Goal: Information Seeking & Learning: Learn about a topic

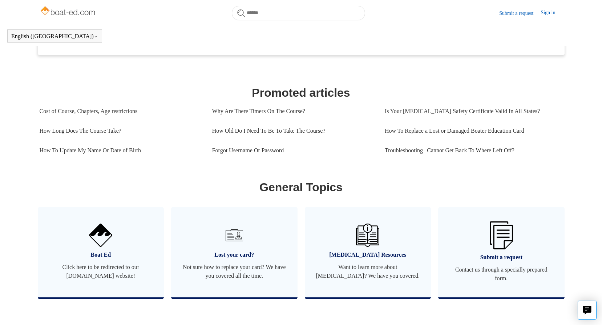
scroll to position [415, 0]
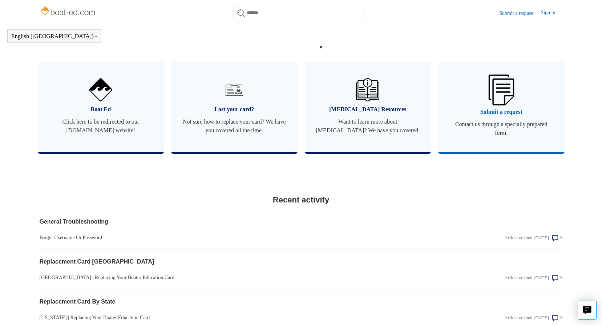
click at [503, 133] on span "Contact us through a specially prepared form." at bounding box center [501, 128] width 105 height 17
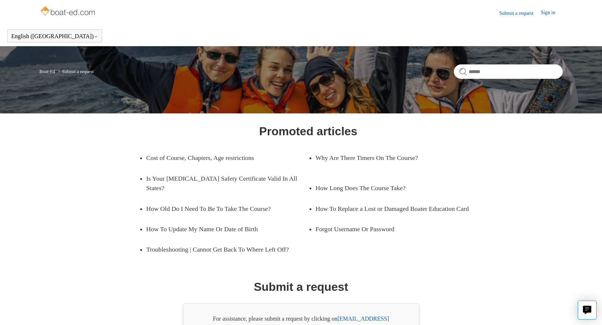
click at [49, 70] on link "Boat-Ed" at bounding box center [48, 71] width 16 height 5
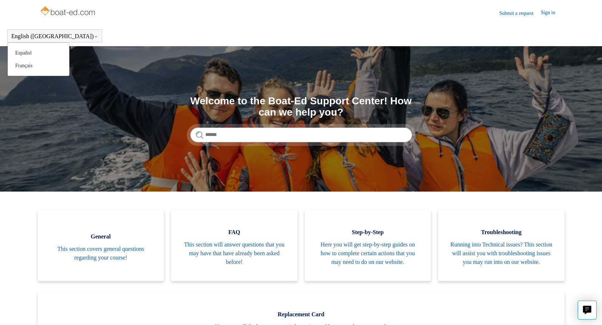
click at [94, 36] on icon at bounding box center [96, 36] width 4 height 4
click at [46, 33] on button "English ([GEOGRAPHIC_DATA])" at bounding box center [54, 36] width 87 height 7
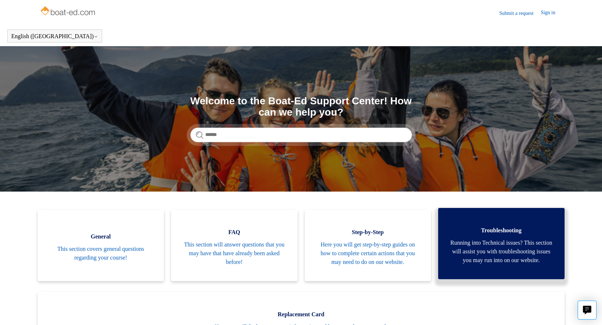
click at [495, 257] on span "Running into Technical issues? This section will assist you with troubleshootin…" at bounding box center [501, 251] width 105 height 26
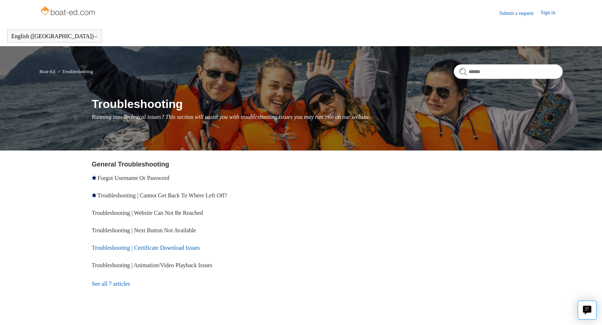
click at [169, 246] on link "Troubleshooting | Certificate Download Issues" at bounding box center [146, 247] width 108 height 6
